Goal: Transaction & Acquisition: Purchase product/service

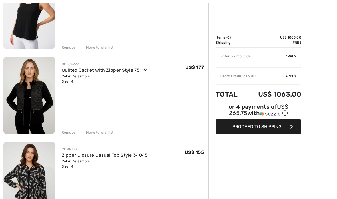
scroll to position [103, 0]
click at [72, 133] on div "Remove" at bounding box center [69, 132] width 14 height 5
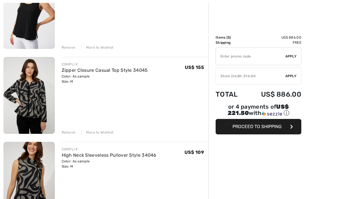
click at [71, 132] on div "Remove" at bounding box center [69, 132] width 14 height 5
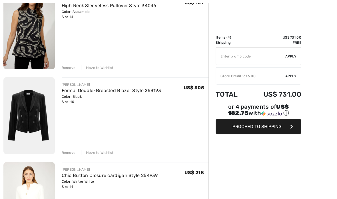
scroll to position [169, 0]
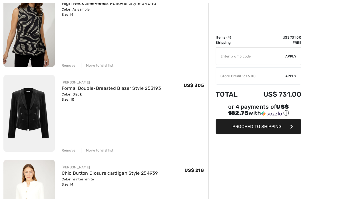
click at [70, 152] on div "Remove" at bounding box center [69, 150] width 14 height 5
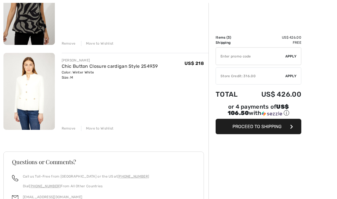
scroll to position [192, 0]
click at [34, 95] on img at bounding box center [28, 91] width 51 height 77
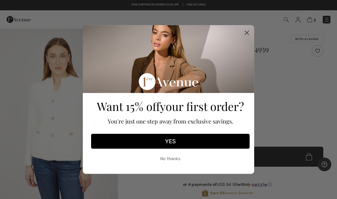
click at [251, 34] on circle "Close dialog" at bounding box center [246, 32] width 9 height 9
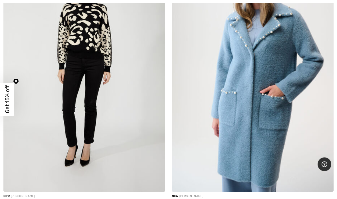
scroll to position [1802, 0]
click at [258, 116] on img at bounding box center [253, 70] width 162 height 243
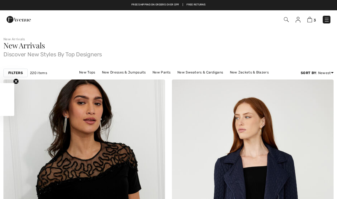
checkbox input "true"
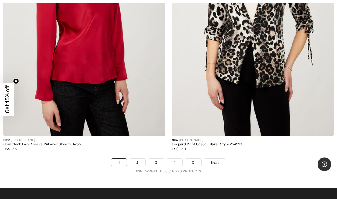
scroll to position [6845, 0]
click at [217, 160] on link "Next" at bounding box center [214, 162] width 21 height 7
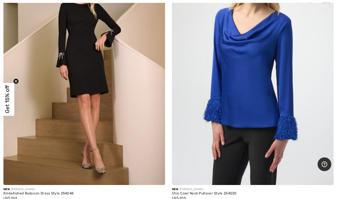
scroll to position [1226, 0]
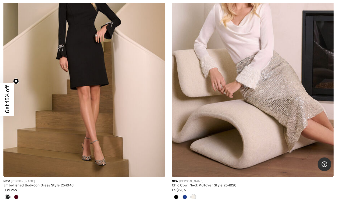
scroll to position [1234, 0]
click at [178, 196] on span at bounding box center [176, 197] width 5 height 5
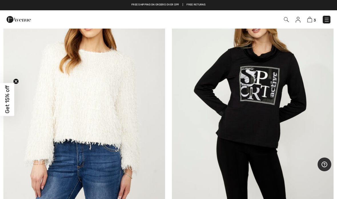
scroll to position [6479, 0]
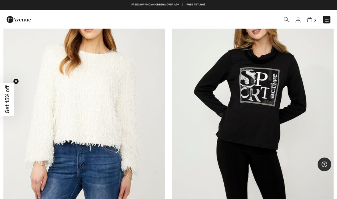
click at [263, 98] on img at bounding box center [253, 100] width 162 height 243
click at [268, 105] on img at bounding box center [253, 100] width 162 height 243
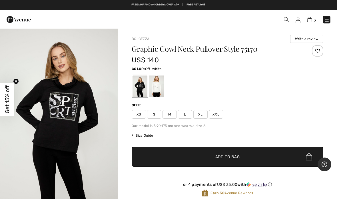
click at [157, 90] on div at bounding box center [156, 85] width 15 height 21
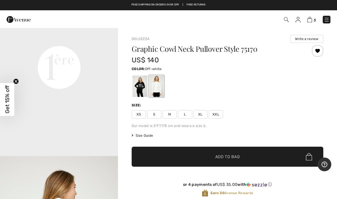
scroll to position [404, 0]
click at [173, 117] on span "M" at bounding box center [170, 114] width 14 height 9
click at [143, 86] on div at bounding box center [140, 85] width 15 height 21
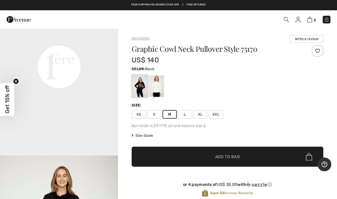
scroll to position [0, 0]
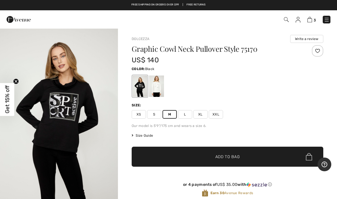
click at [229, 159] on span "Add to Bag" at bounding box center [227, 157] width 25 height 6
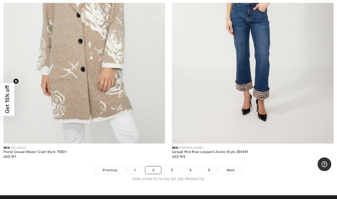
scroll to position [6885, 0]
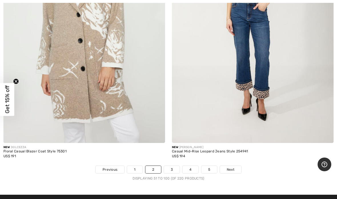
click at [238, 166] on link "Next" at bounding box center [230, 169] width 21 height 7
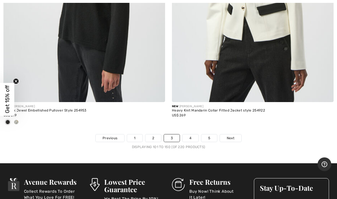
scroll to position [6907, 0]
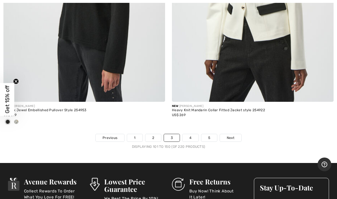
click at [234, 135] on span "Next" at bounding box center [231, 137] width 8 height 5
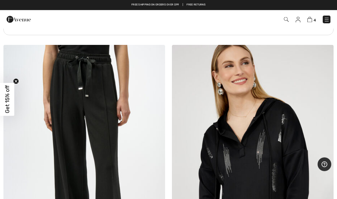
scroll to position [6721, 0]
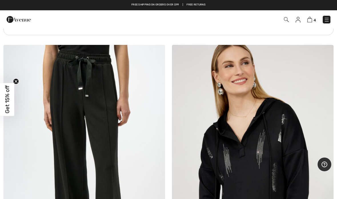
click at [312, 20] on img at bounding box center [309, 19] width 5 height 5
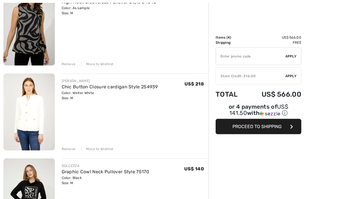
scroll to position [171, 0]
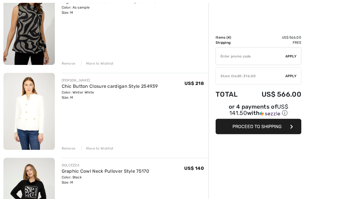
click at [74, 149] on div "Remove" at bounding box center [69, 148] width 14 height 5
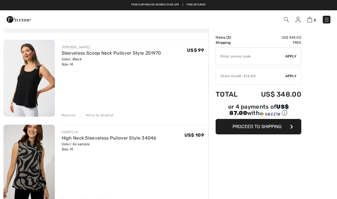
scroll to position [0, 0]
